Goal: Find contact information: Find contact information

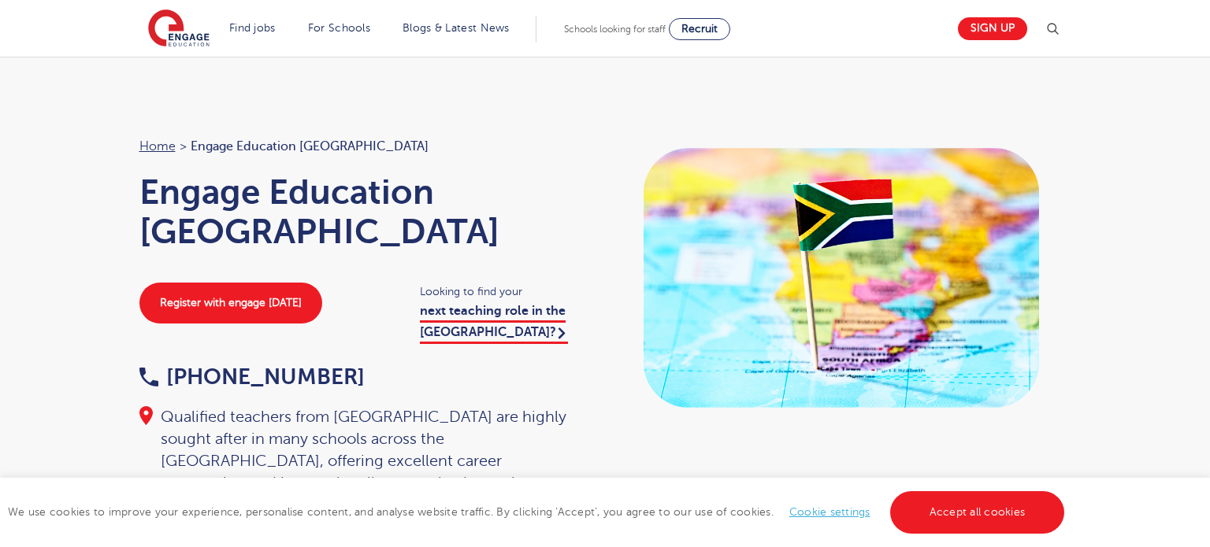
scroll to position [2798, 0]
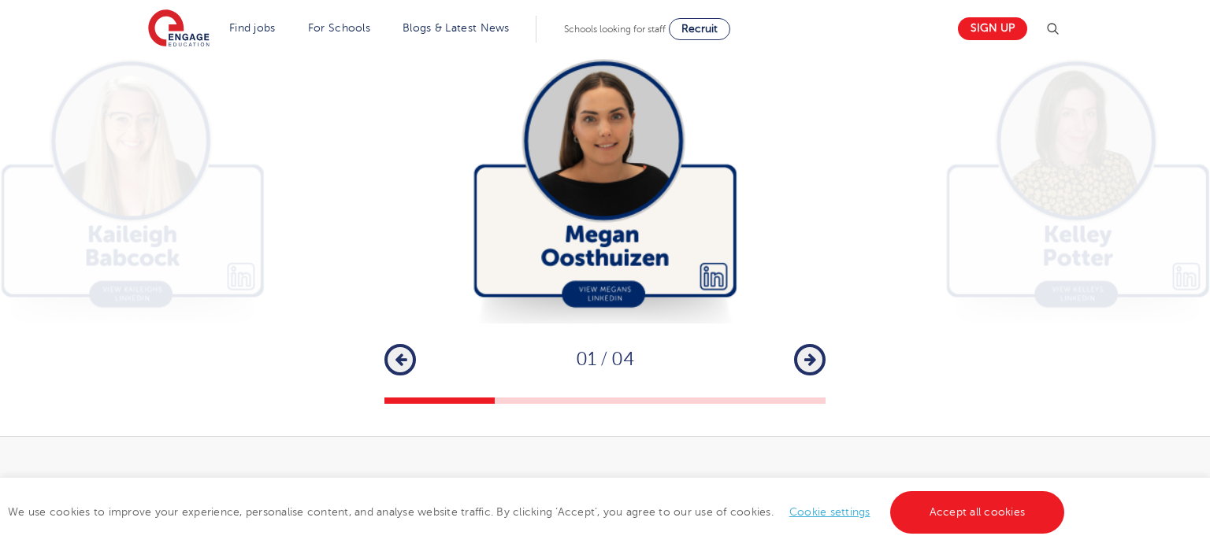
click at [812, 353] on icon "button" at bounding box center [810, 360] width 12 height 14
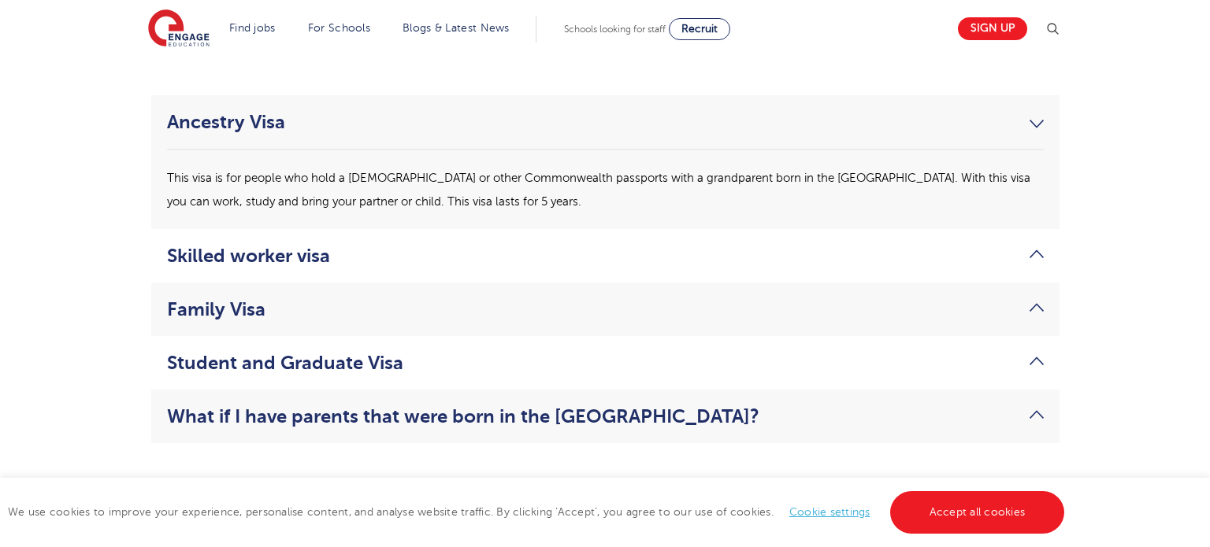
scroll to position [4158, 0]
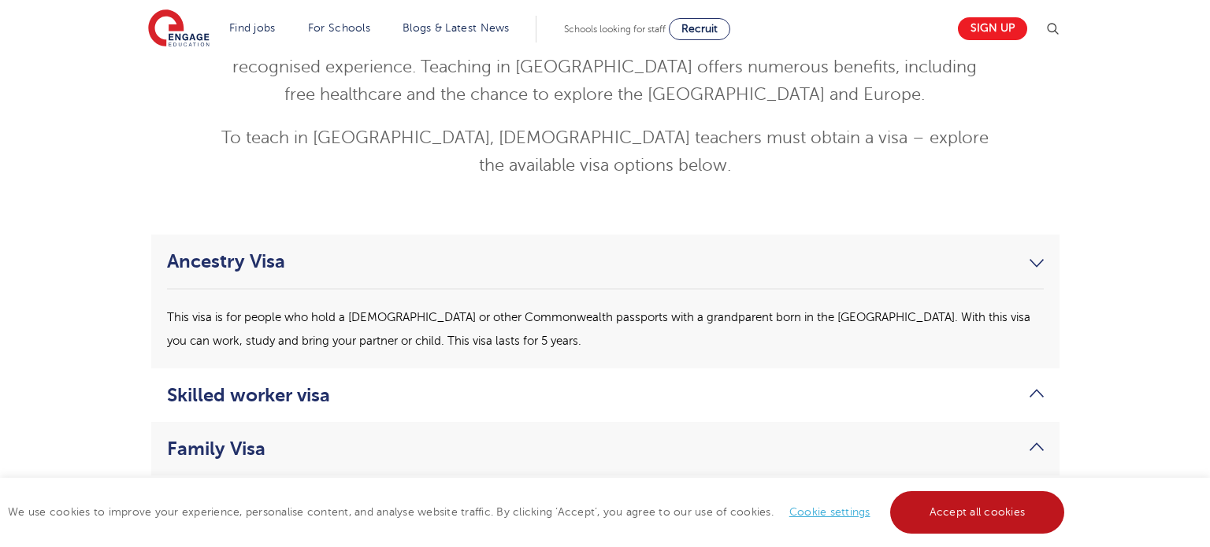
click at [962, 513] on link "Accept all cookies" at bounding box center [977, 513] width 175 height 43
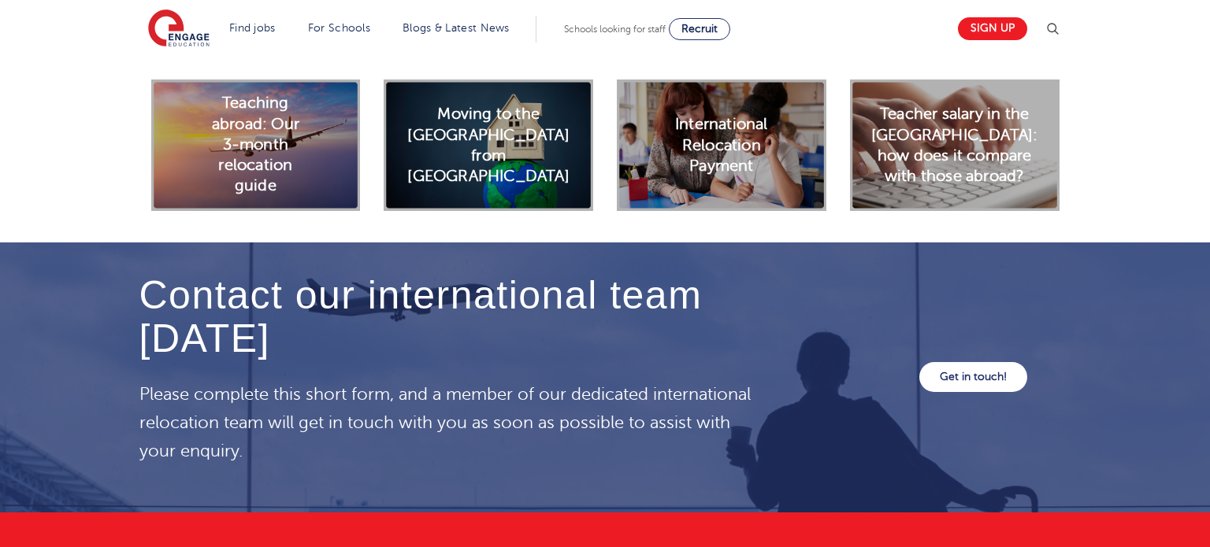
scroll to position [4511, 0]
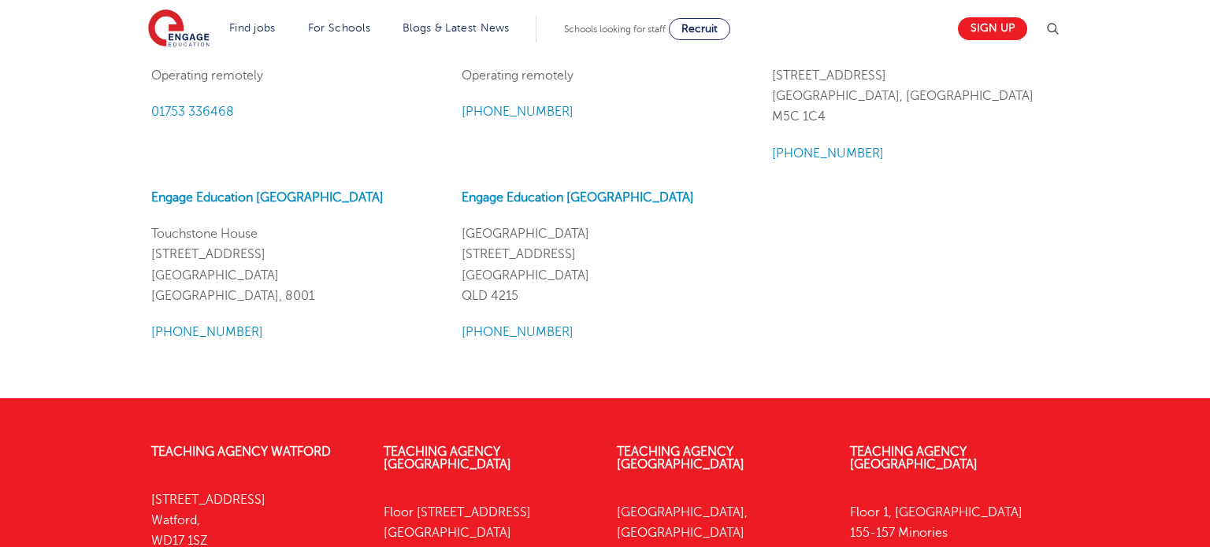
scroll to position [1557, 0]
